Goal: Find specific page/section: Find specific page/section

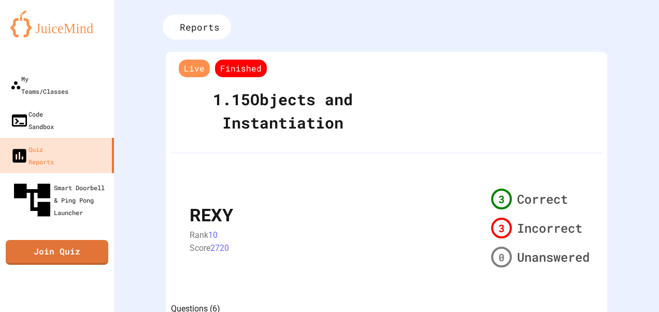
click at [62, 27] on icon at bounding box center [174, 27] width 0 height 0
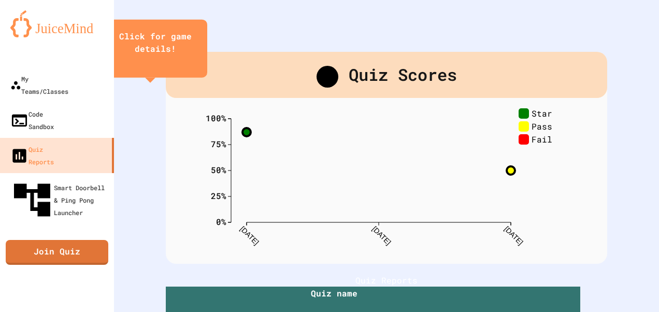
click at [34, 25] on img at bounding box center [56, 23] width 93 height 27
